Goal: Information Seeking & Learning: Learn about a topic

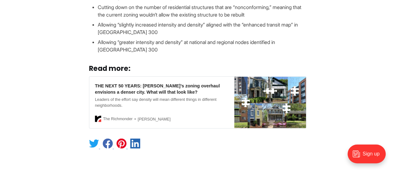
scroll to position [650, 0]
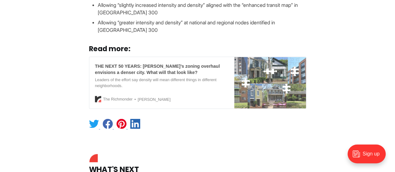
click at [189, 66] on div "THE NEXT 50 YEARS: [PERSON_NAME]’s zoning overhaul envisions a denser city. Wha…" at bounding box center [162, 69] width 134 height 12
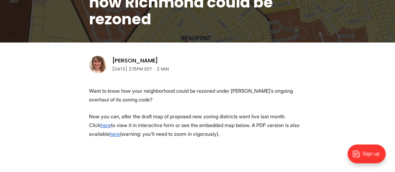
scroll to position [164, 0]
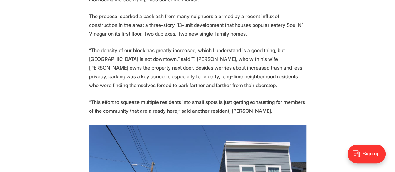
scroll to position [385, 0]
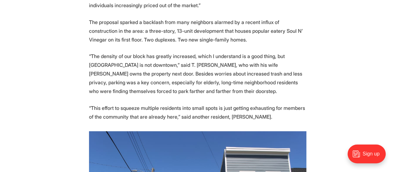
click at [117, 18] on p "The proposal sparked a backlash from many neighbors alarmed by a recent influx …" at bounding box center [197, 31] width 217 height 26
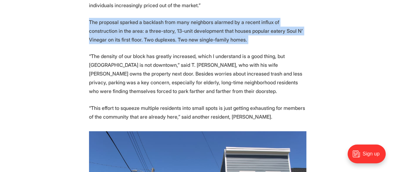
click at [117, 18] on p "The proposal sparked a backlash from many neighbors alarmed by a recent influx …" at bounding box center [197, 31] width 217 height 26
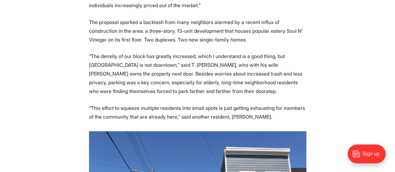
click at [129, 52] on p "“The density of our block has greatly increased, which I understand is a good t…" at bounding box center [197, 74] width 217 height 44
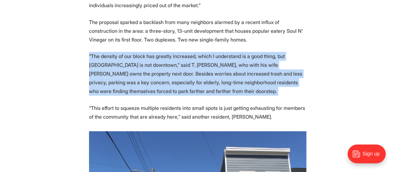
click at [129, 52] on p "“The density of our block has greatly increased, which I understand is a good t…" at bounding box center [197, 74] width 217 height 44
drag, startPoint x: 89, startPoint y: 41, endPoint x: 187, endPoint y: 78, distance: 104.7
click at [187, 78] on p "“The density of our block has greatly increased, which I understand is a good t…" at bounding box center [197, 74] width 217 height 44
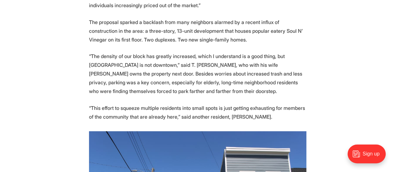
drag, startPoint x: 193, startPoint y: 78, endPoint x: 217, endPoint y: 76, distance: 24.2
click at [217, 76] on p "“The density of our block has greatly increased, which I understand is a good t…" at bounding box center [197, 74] width 217 height 44
click at [158, 52] on p "“The density of our block has greatly increased, which I understand is a good t…" at bounding box center [197, 74] width 217 height 44
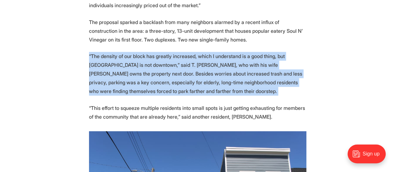
click at [158, 52] on p "“The density of our block has greatly increased, which I understand is a good t…" at bounding box center [197, 74] width 217 height 44
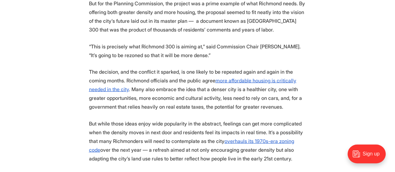
scroll to position [678, 0]
